Goal: Task Accomplishment & Management: Complete application form

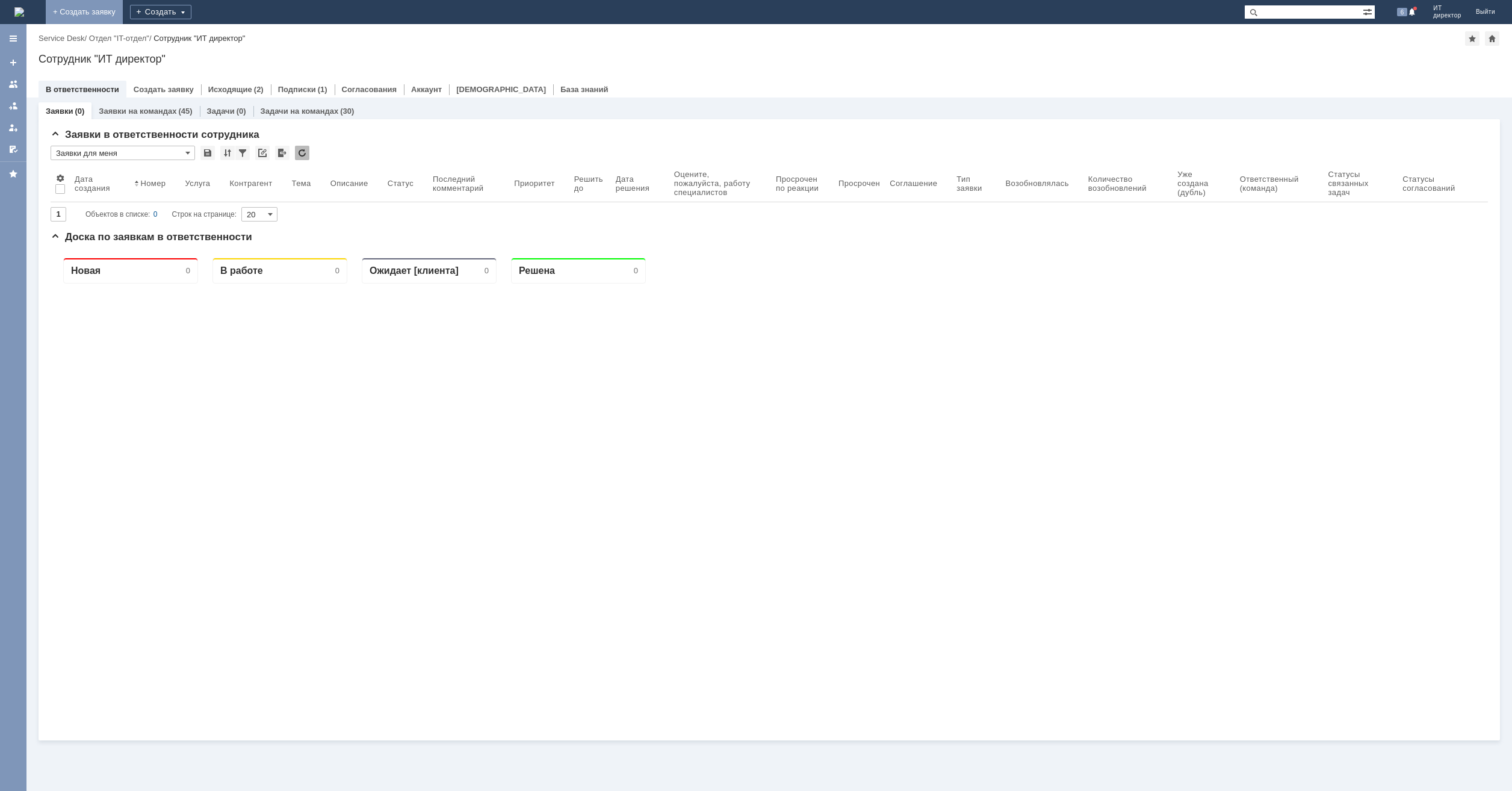
click at [123, 17] on link "+ Создать заявку" at bounding box center [84, 12] width 77 height 24
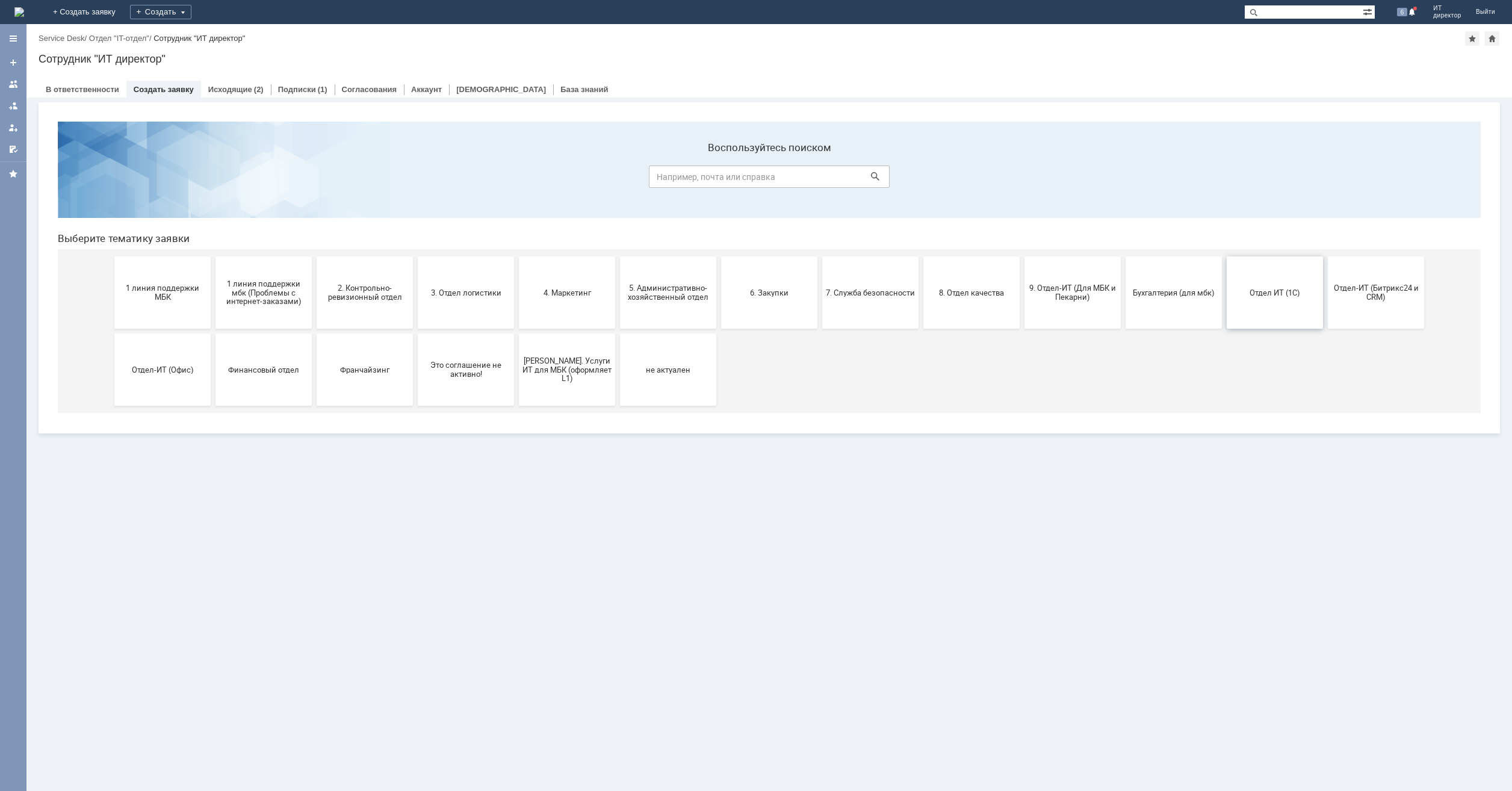
click at [1237, 290] on span "Отдел ИТ (1С)" at bounding box center [1275, 293] width 89 height 9
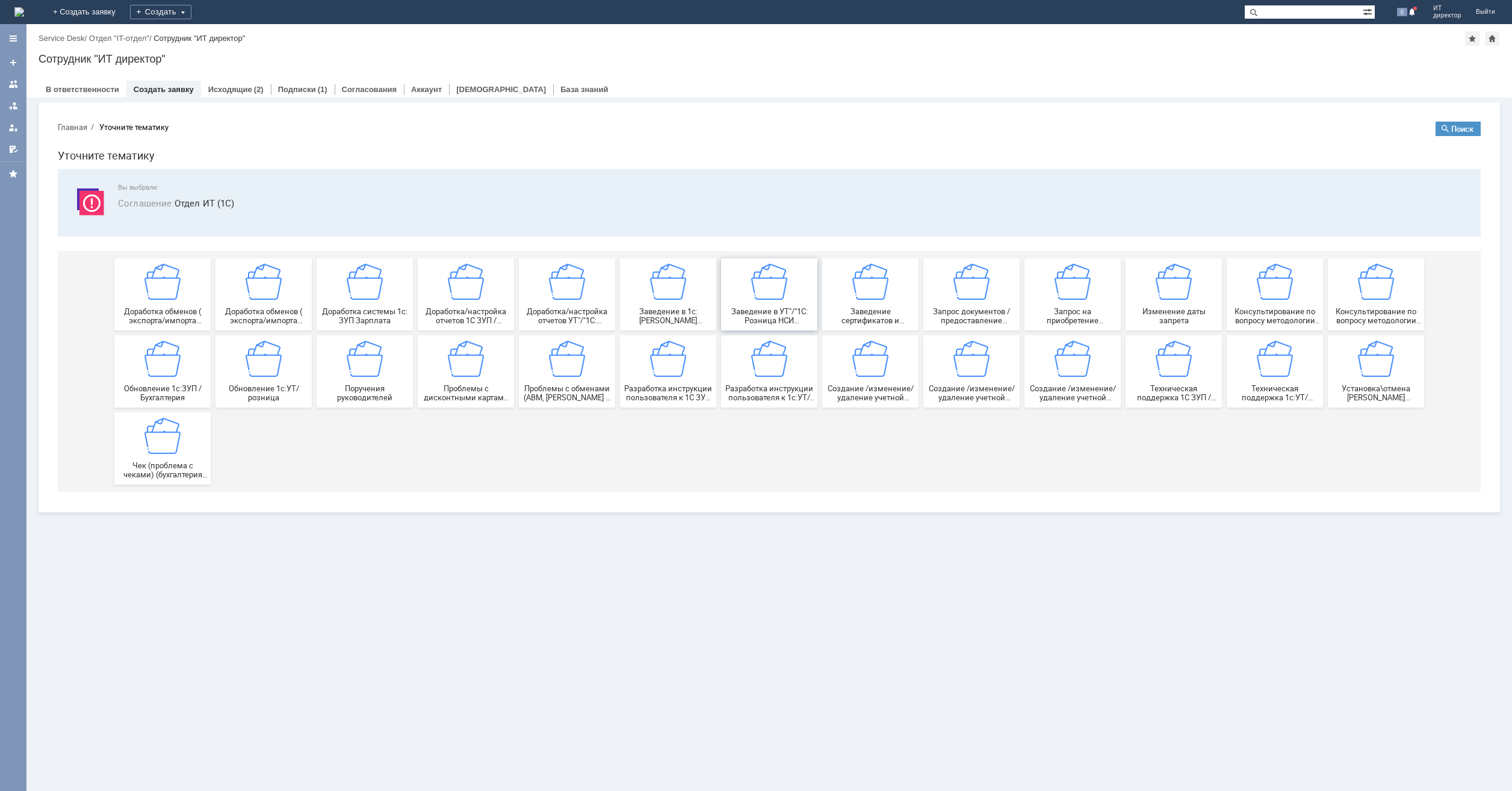
click at [773, 290] on img at bounding box center [769, 281] width 36 height 36
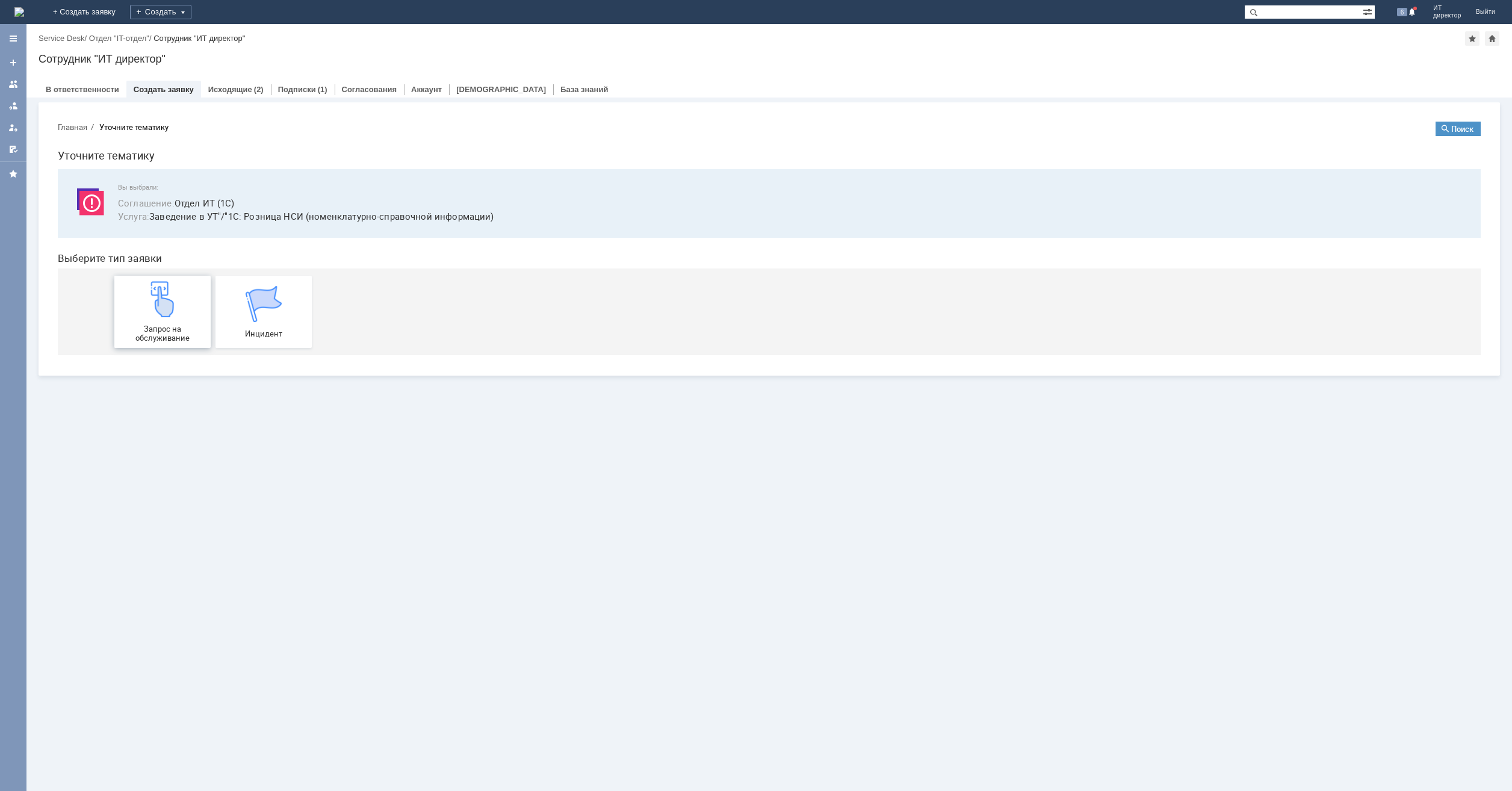
click at [162, 294] on img at bounding box center [162, 299] width 36 height 36
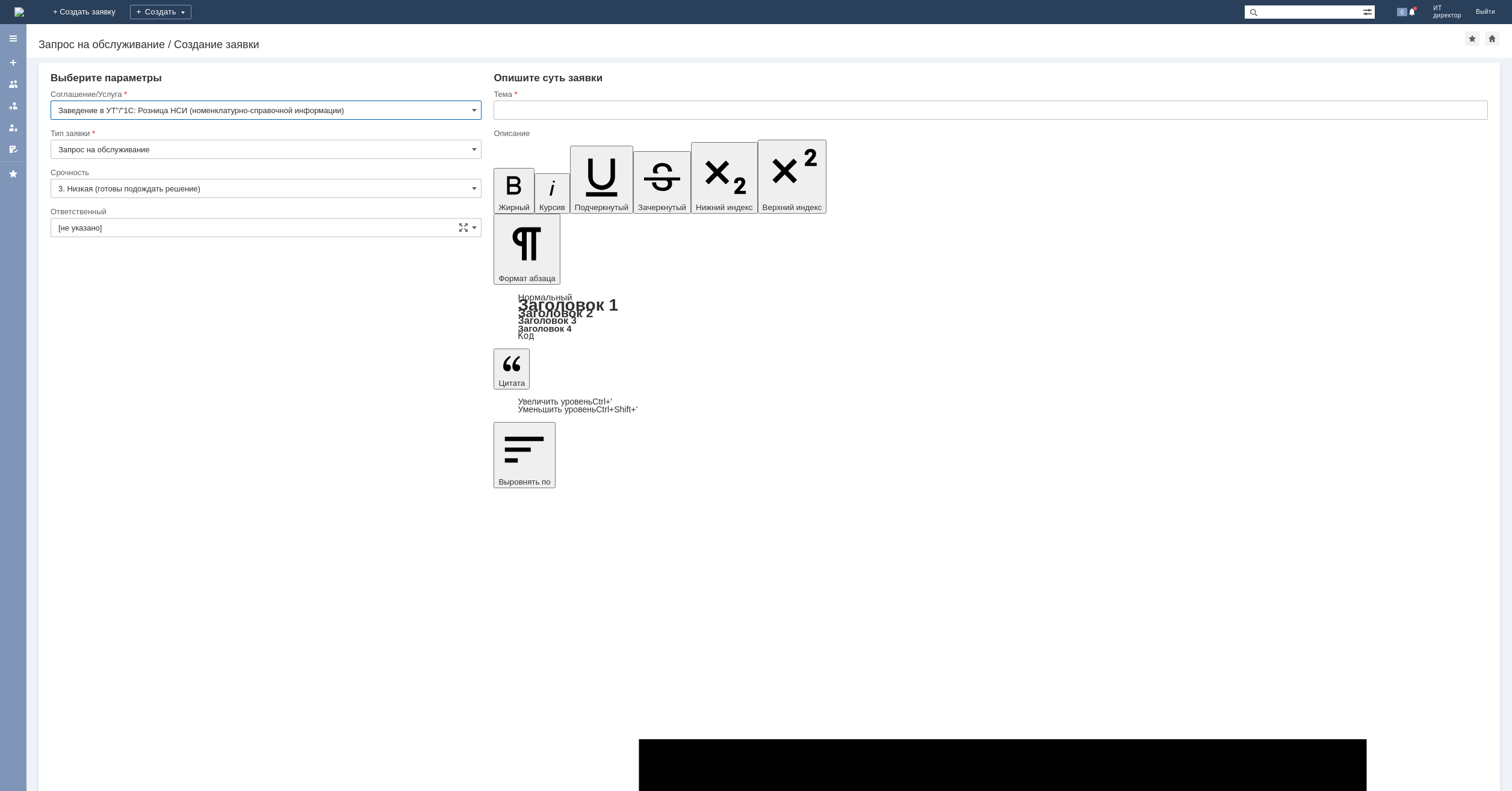
click at [229, 221] on input "[не указано]" at bounding box center [266, 227] width 431 height 19
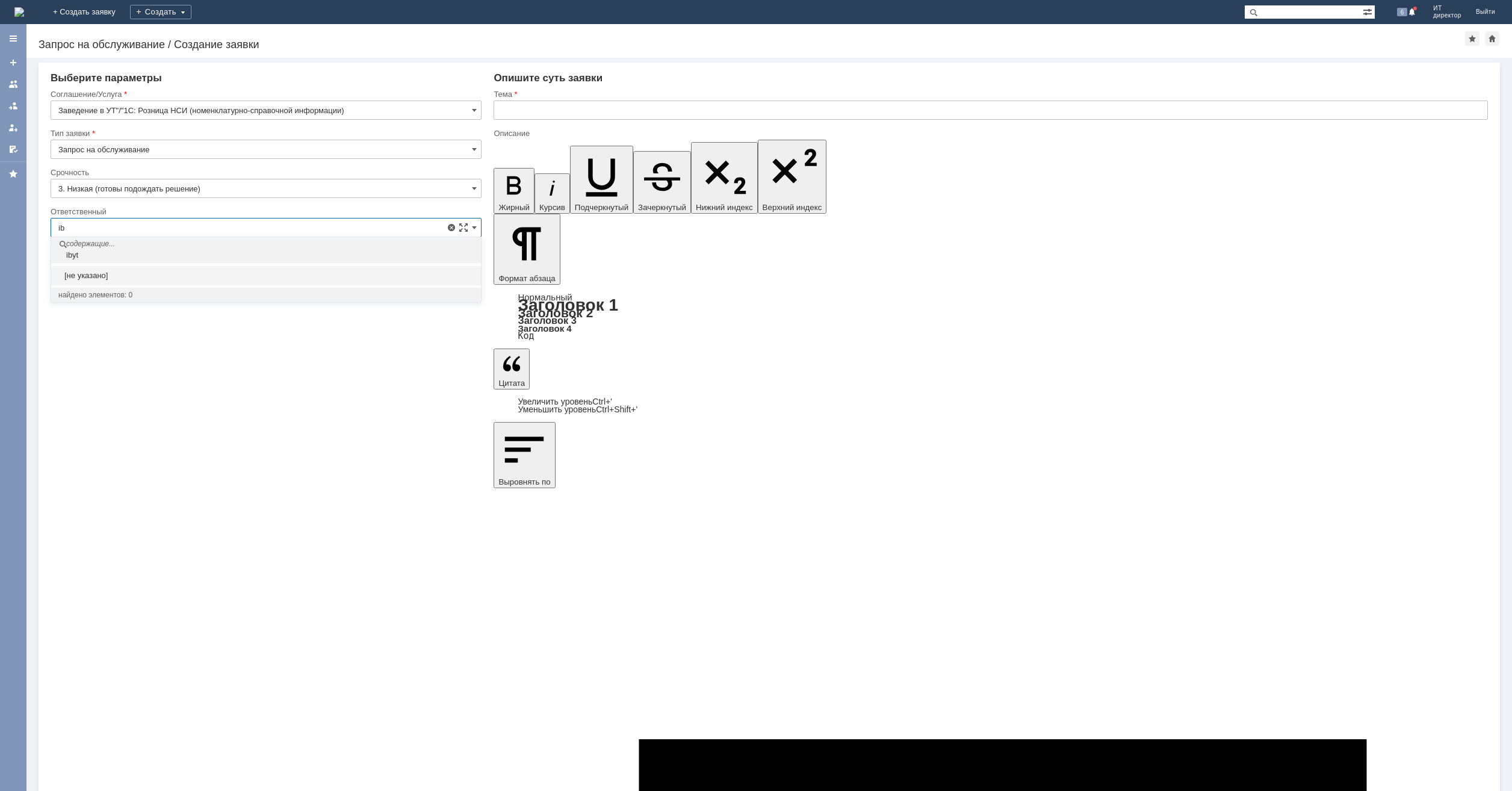
type input "i"
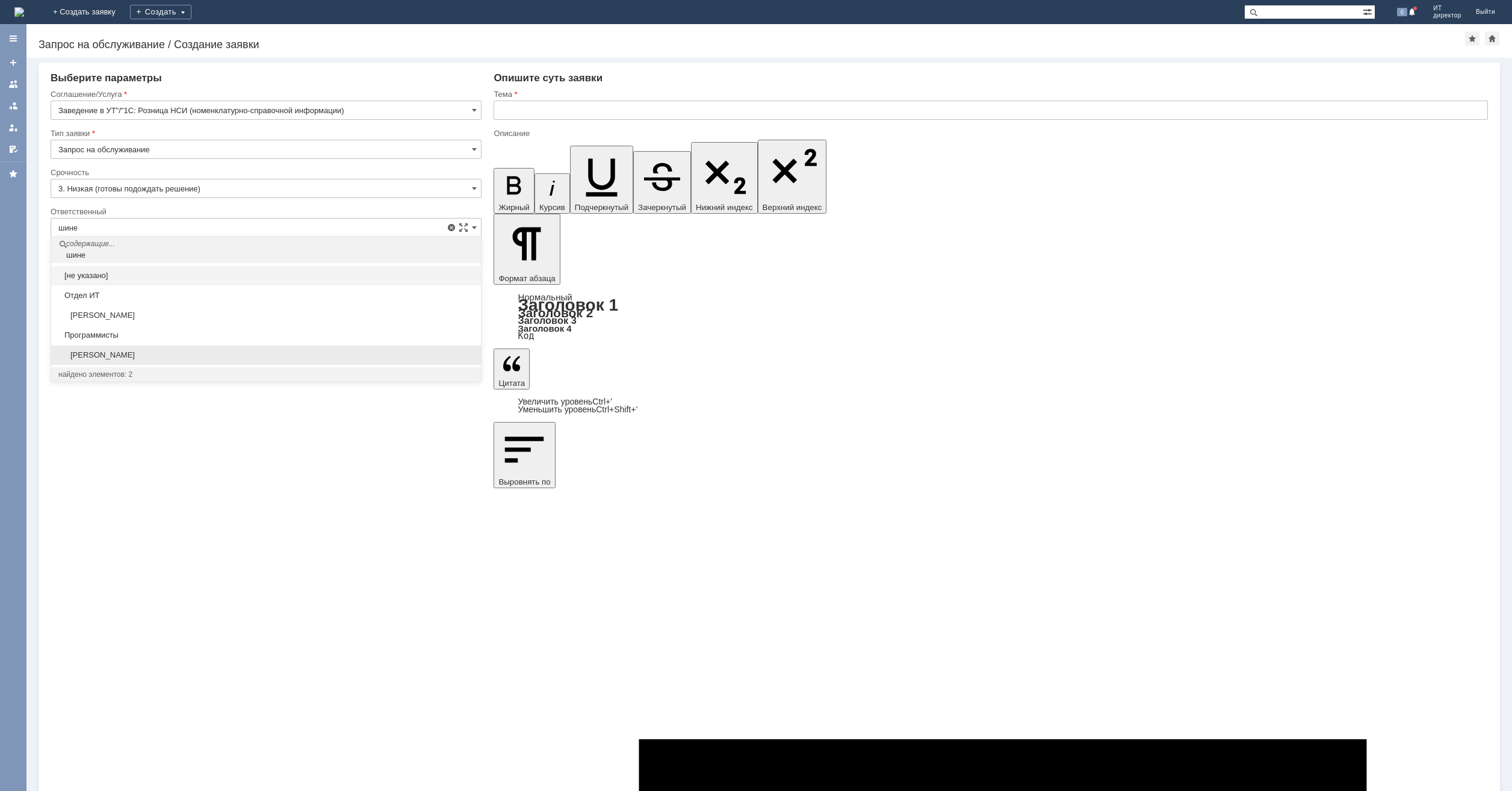
click at [192, 345] on div "Шинелев Александр" at bounding box center [266, 355] width 430 height 20
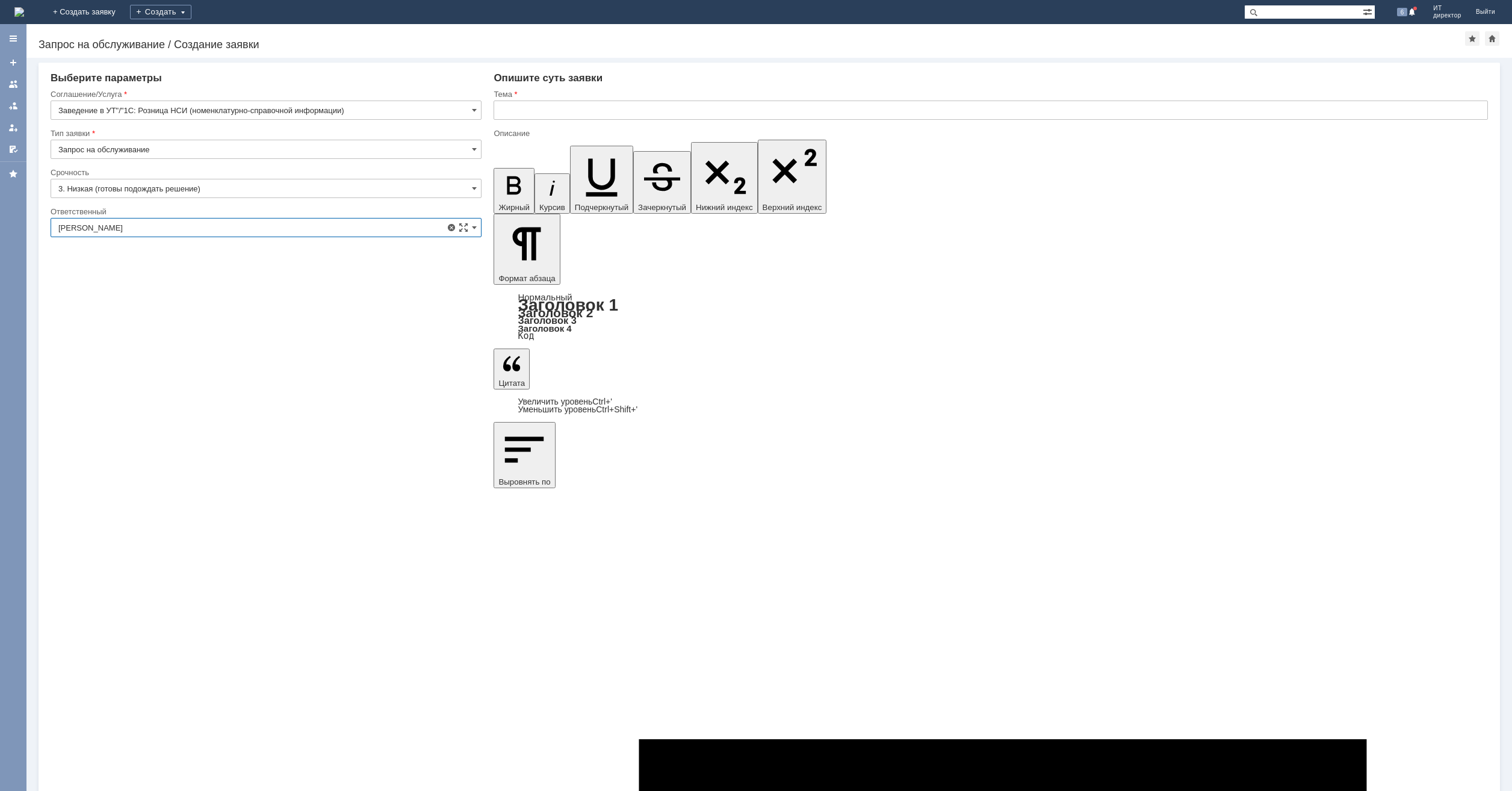
type input "Шинелев Александр"
click at [602, 113] on input "text" at bounding box center [991, 110] width 994 height 19
click at [602, 113] on input "Завести магазин Брянск 8" at bounding box center [991, 110] width 994 height 19
drag, startPoint x: 603, startPoint y: 103, endPoint x: 466, endPoint y: 124, distance: 138.6
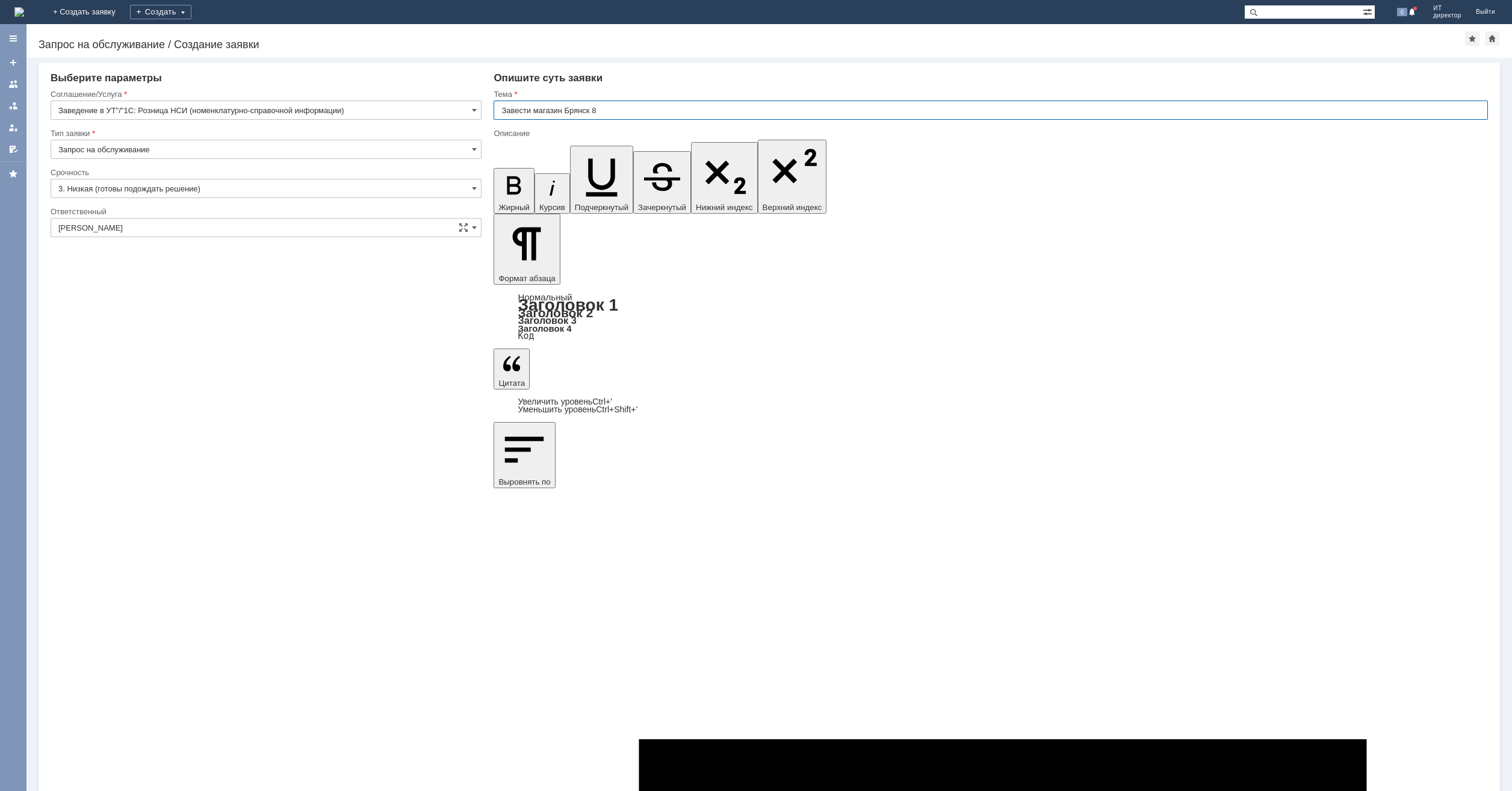
type input "Завести магазин Брянск 8"
